Goal: Task Accomplishment & Management: Manage account settings

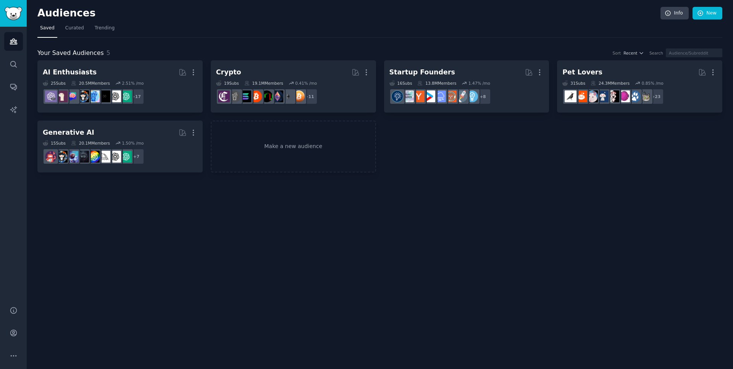
click at [80, 22] on div "Audiences Info New" at bounding box center [379, 15] width 685 height 16
click at [76, 26] on span "Curated" at bounding box center [74, 28] width 19 height 7
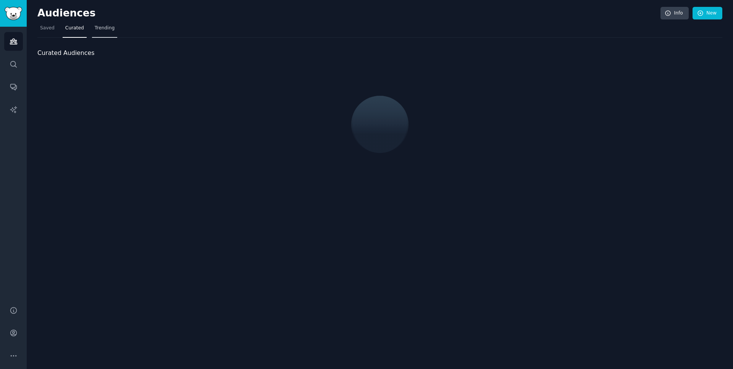
click at [96, 25] on span "Trending" at bounding box center [105, 28] width 20 height 7
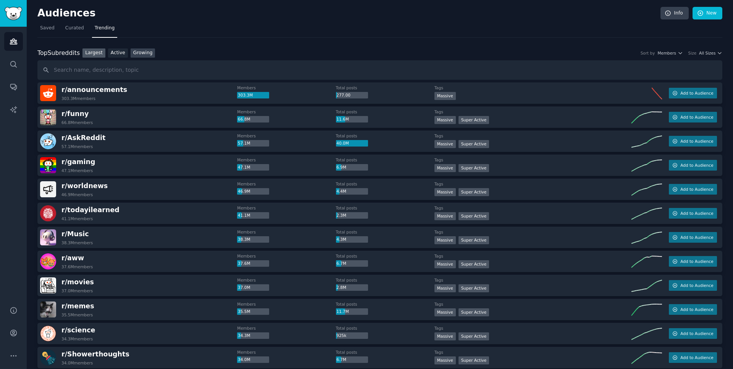
click at [142, 51] on link "Growing" at bounding box center [143, 54] width 25 height 10
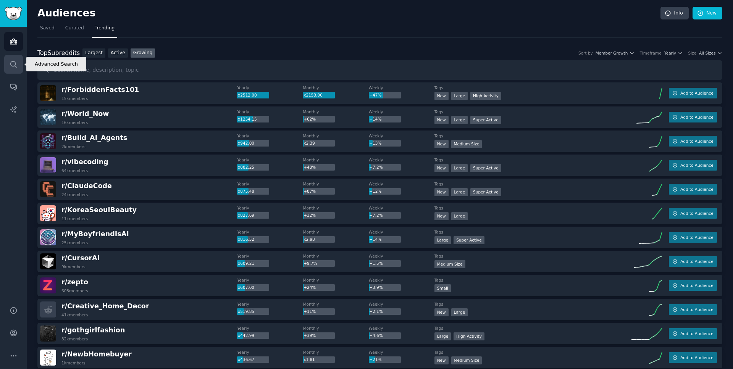
click at [16, 63] on icon "Sidebar" at bounding box center [14, 64] width 8 height 8
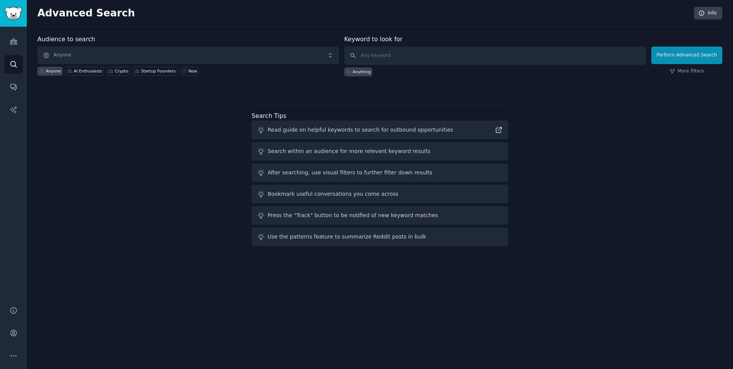
click at [14, 8] on img "Sidebar" at bounding box center [14, 13] width 18 height 13
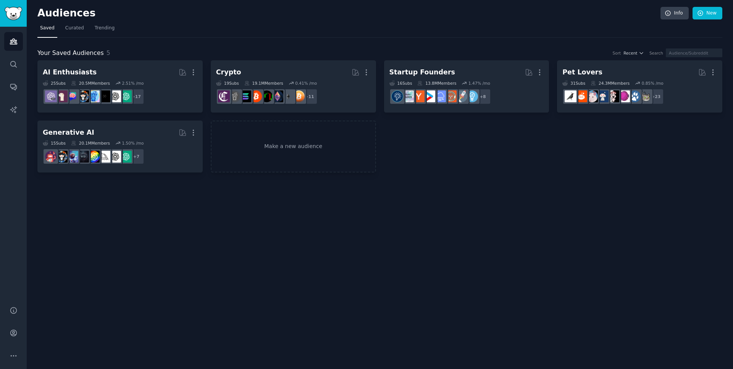
click at [243, 35] on nav "Saved Curated Trending" at bounding box center [379, 30] width 685 height 16
click at [81, 24] on link "Curated" at bounding box center [75, 30] width 24 height 16
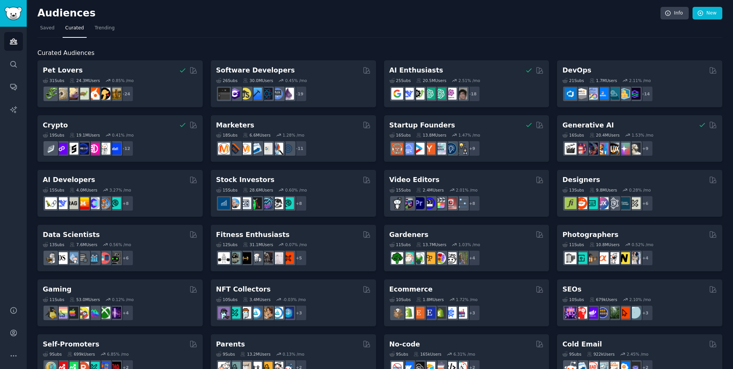
click at [52, 12] on h2 "Audiences" at bounding box center [348, 13] width 623 height 12
click at [12, 333] on icon "Sidebar" at bounding box center [14, 333] width 8 height 8
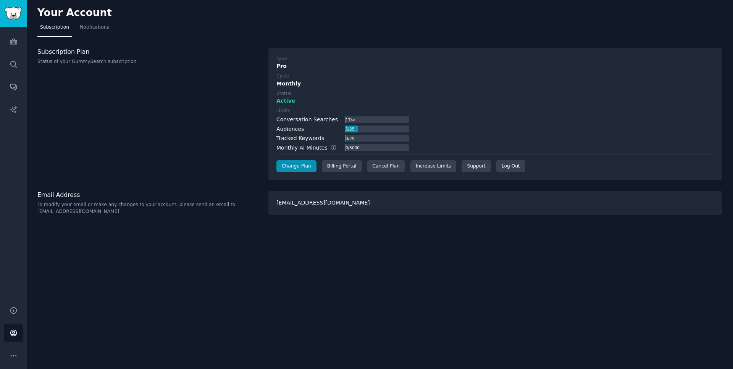
click at [245, 173] on div "Subscription Plan Status of your GummySearch subscription" at bounding box center [148, 114] width 223 height 133
click at [305, 166] on link "Change Plan" at bounding box center [297, 166] width 40 height 12
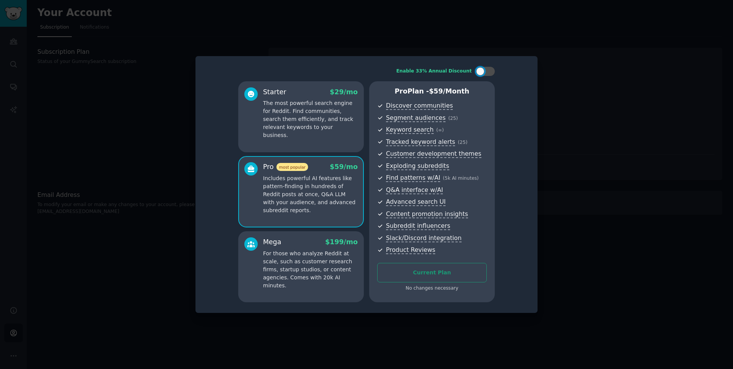
click at [625, 133] on div at bounding box center [366, 184] width 733 height 369
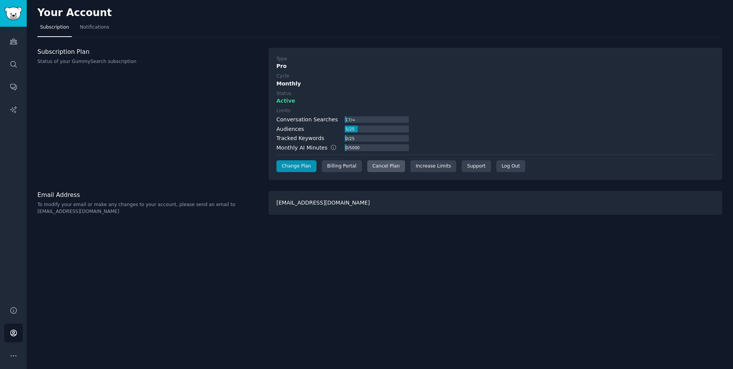
click at [385, 167] on div "Cancel Plan" at bounding box center [386, 166] width 38 height 12
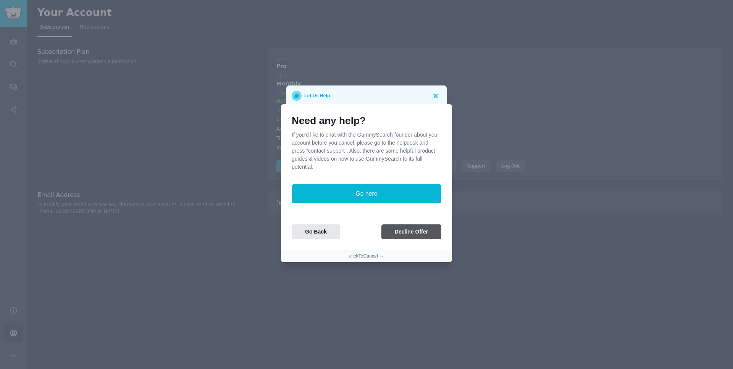
click at [408, 231] on button "Decline Offer" at bounding box center [412, 232] width 60 height 15
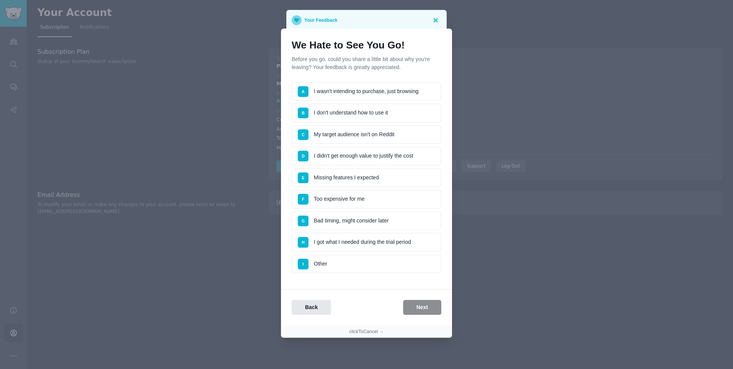
click at [344, 264] on li "I Other" at bounding box center [367, 264] width 150 height 19
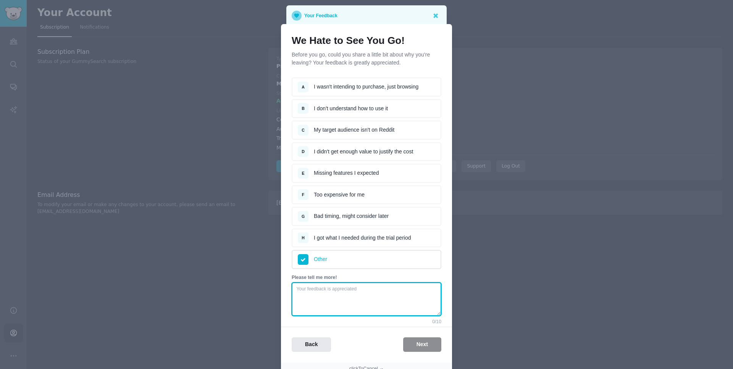
click at [343, 293] on textarea at bounding box center [367, 300] width 150 height 34
type textarea "fefeffdffdf"
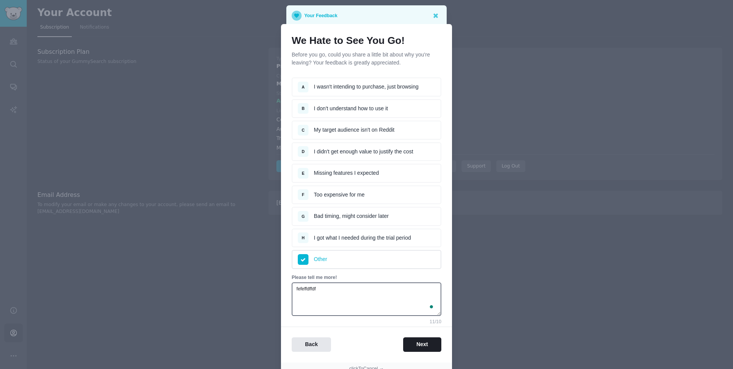
click at [425, 340] on button "Next" at bounding box center [422, 345] width 38 height 15
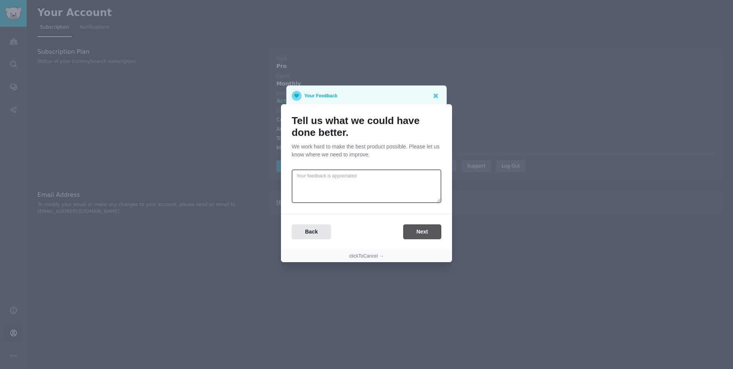
click at [421, 229] on button "Next" at bounding box center [422, 232] width 38 height 15
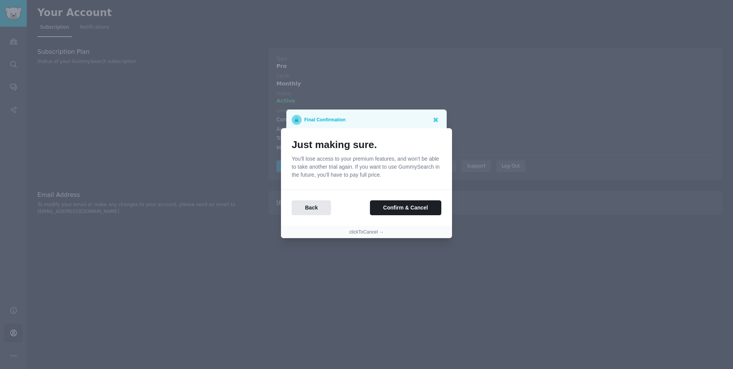
click at [416, 208] on button "Confirm & Cancel" at bounding box center [405, 208] width 71 height 15
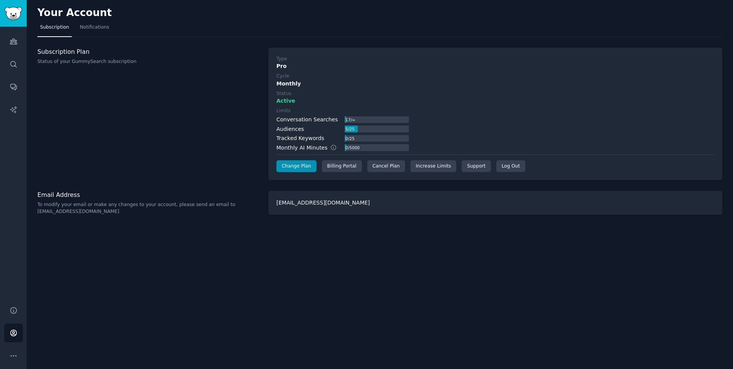
click at [219, 143] on div "Subscription Plan Status of your GummySearch subscription" at bounding box center [148, 114] width 223 height 133
click at [388, 166] on div "Cancel Plan" at bounding box center [386, 166] width 38 height 12
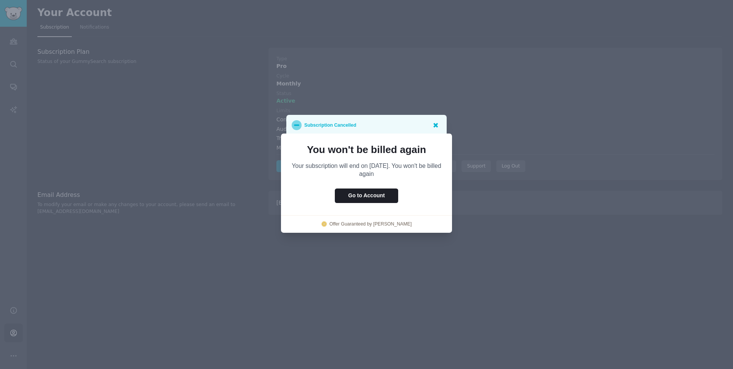
click at [436, 123] on icon at bounding box center [436, 125] width 8 height 8
